Goal: Information Seeking & Learning: Check status

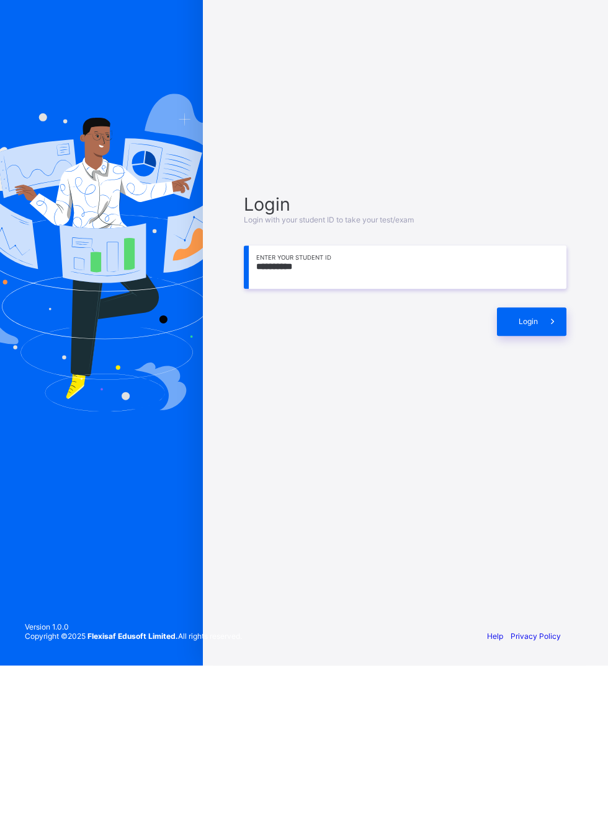
type input "**********"
click at [541, 497] on span at bounding box center [552, 482] width 29 height 29
